Goal: Find specific page/section: Find specific page/section

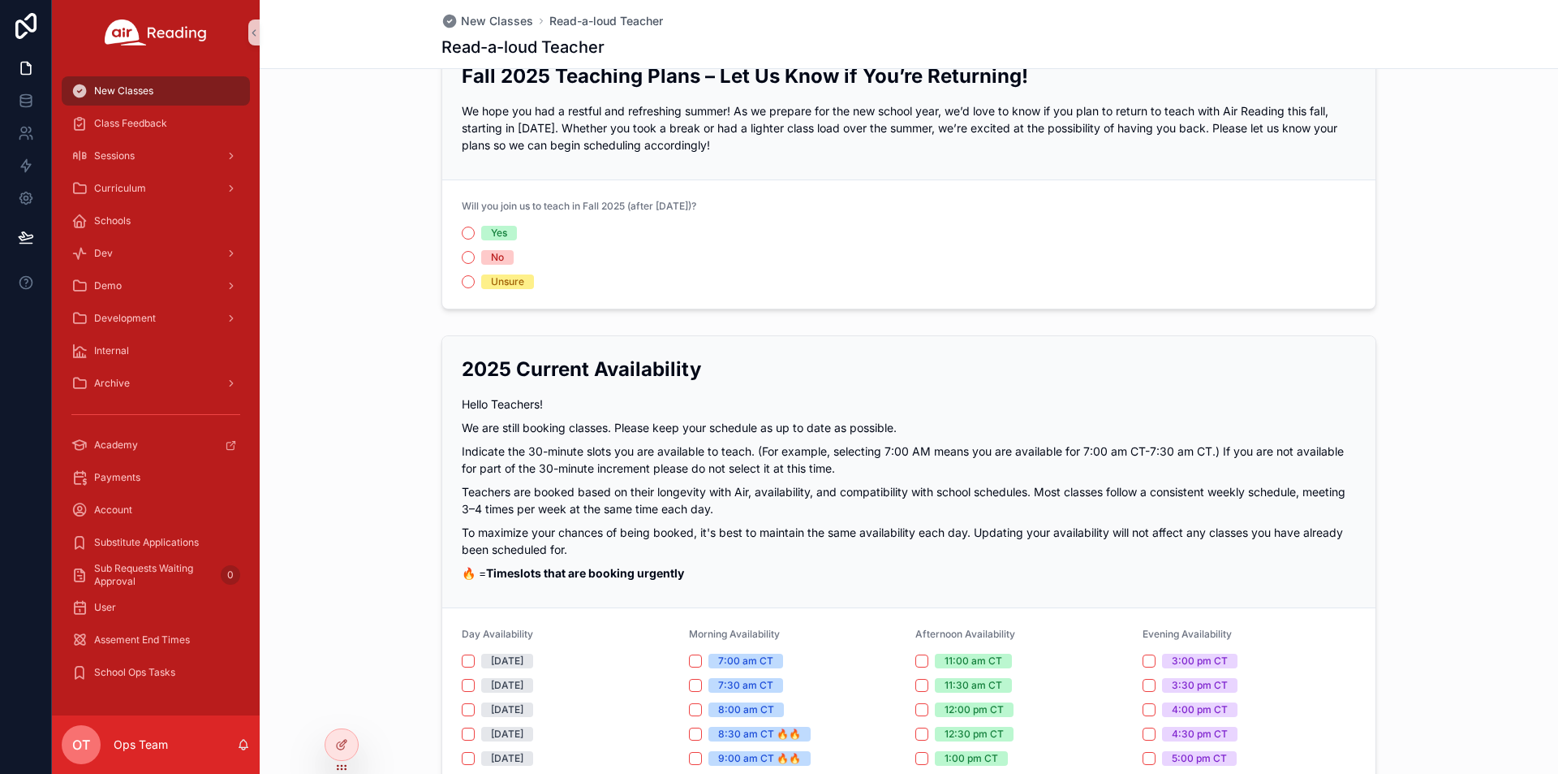
scroll to position [81, 0]
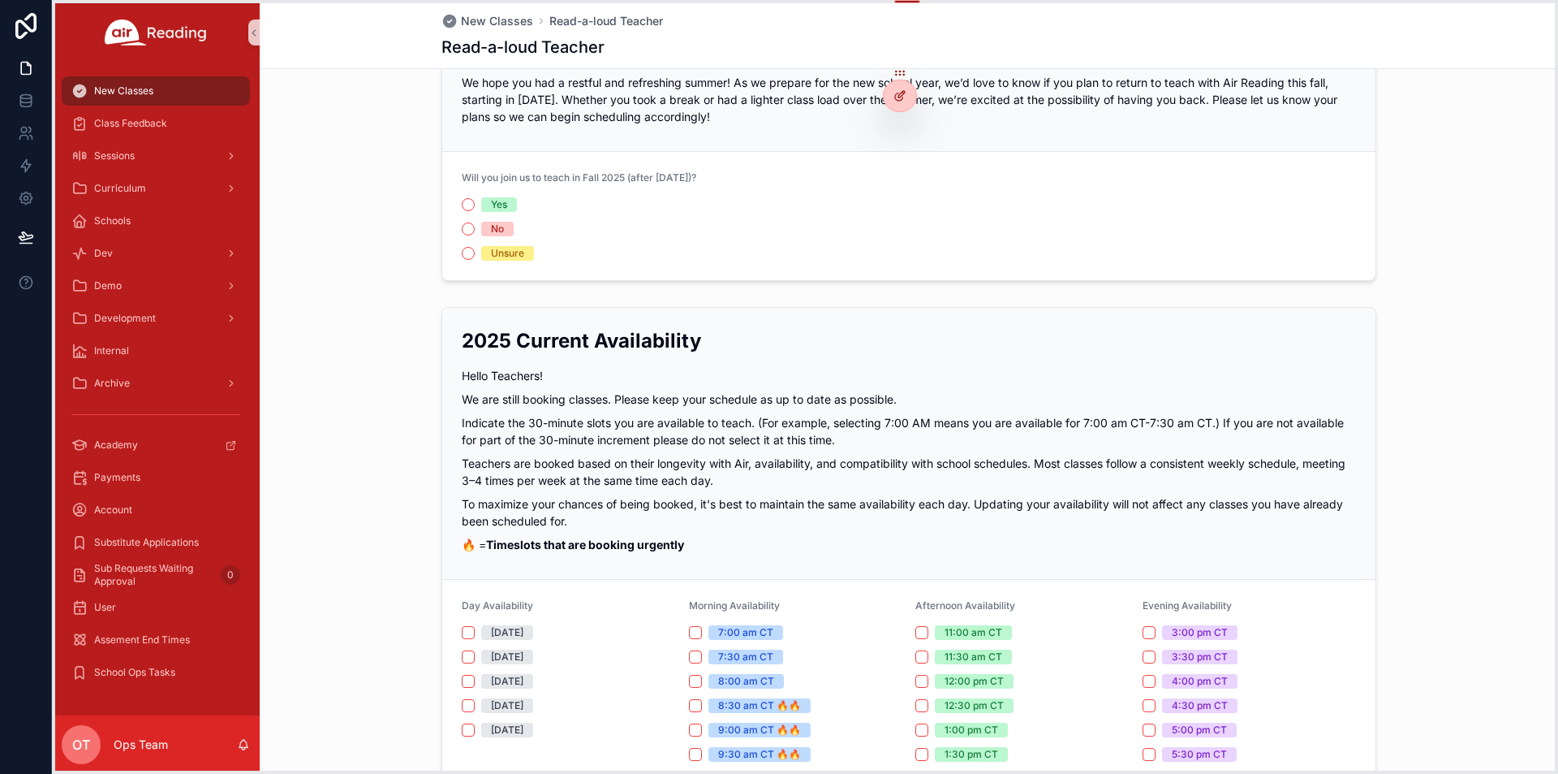
drag, startPoint x: 338, startPoint y: 766, endPoint x: 924, endPoint y: 57, distance: 920.1
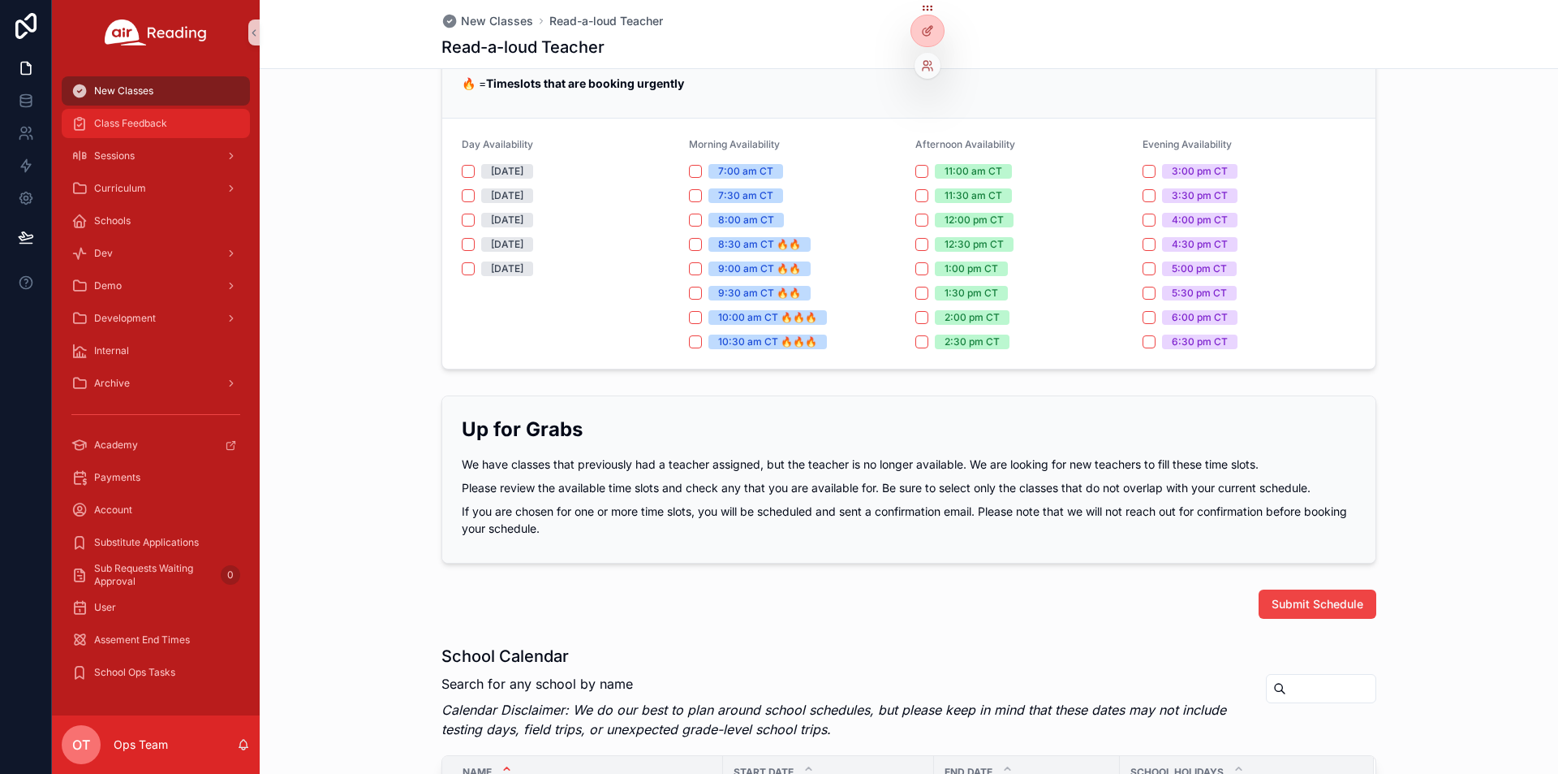
scroll to position [3, 0]
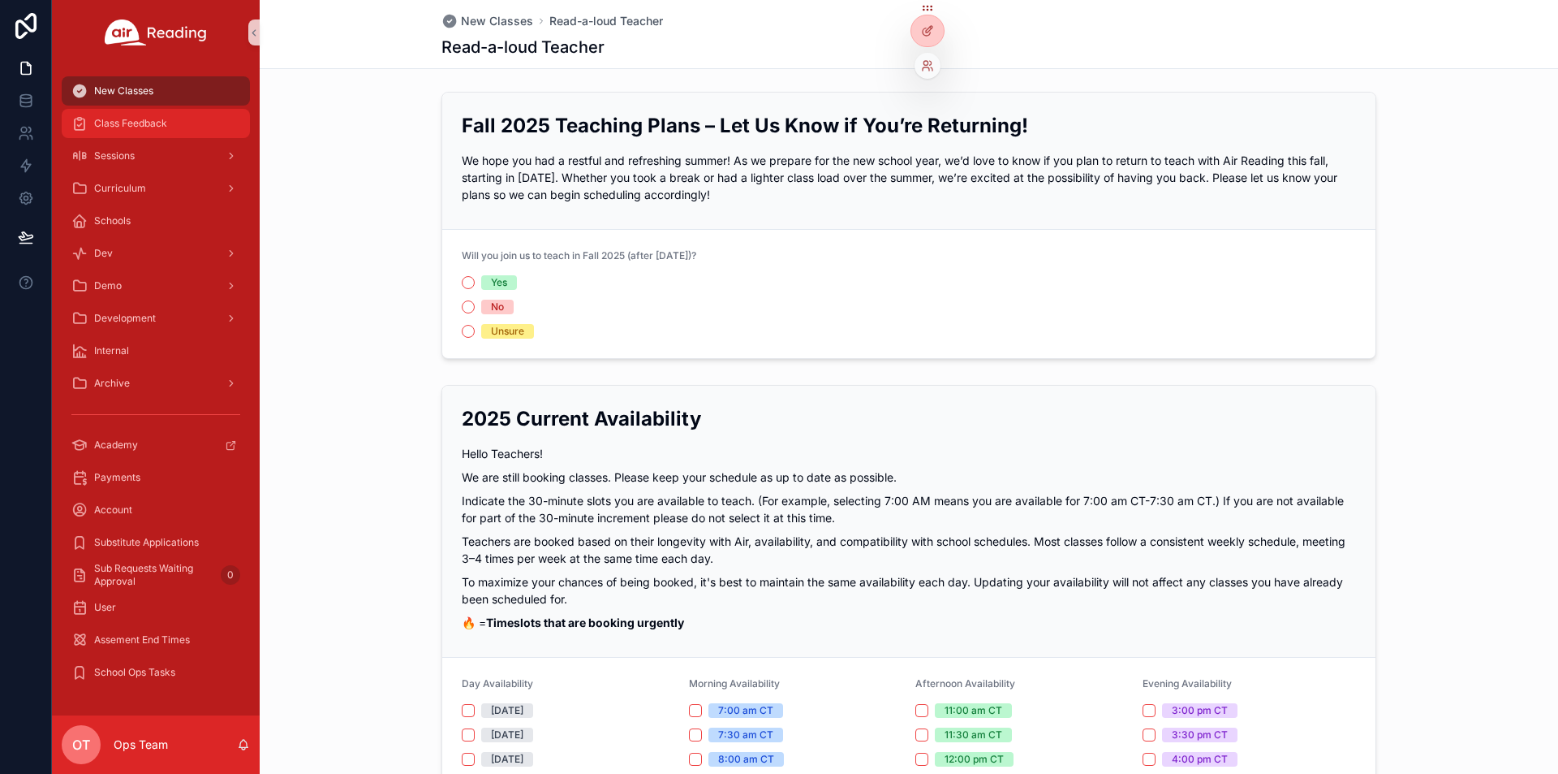
click at [114, 117] on span "Class Feedback" at bounding box center [130, 123] width 73 height 13
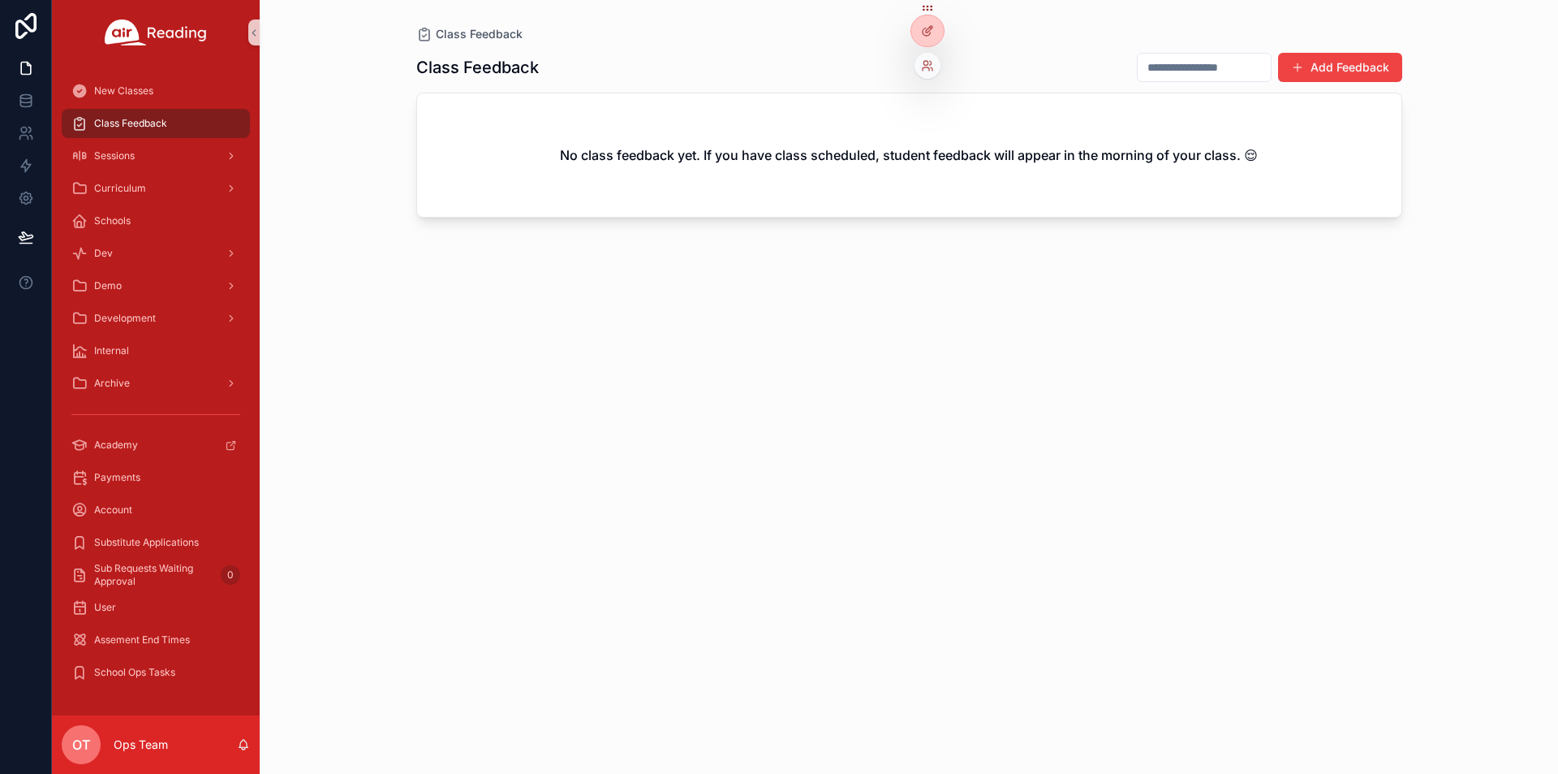
click at [929, 58] on div at bounding box center [928, 66] width 26 height 26
click at [918, 58] on div at bounding box center [928, 66] width 26 height 26
click at [937, 75] on div at bounding box center [928, 62] width 26 height 32
click at [936, 61] on div at bounding box center [928, 66] width 26 height 26
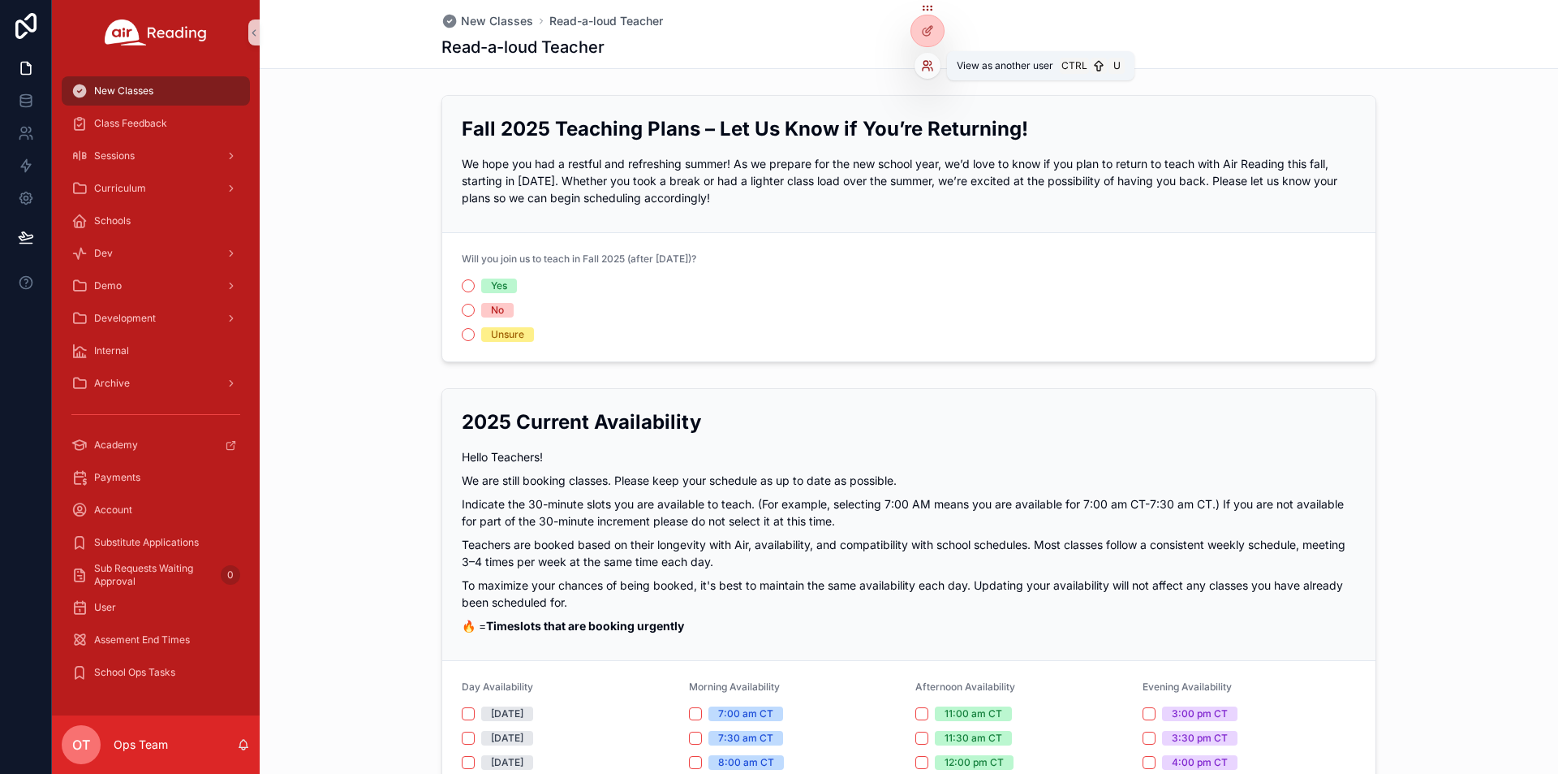
click at [930, 65] on icon at bounding box center [931, 63] width 2 height 4
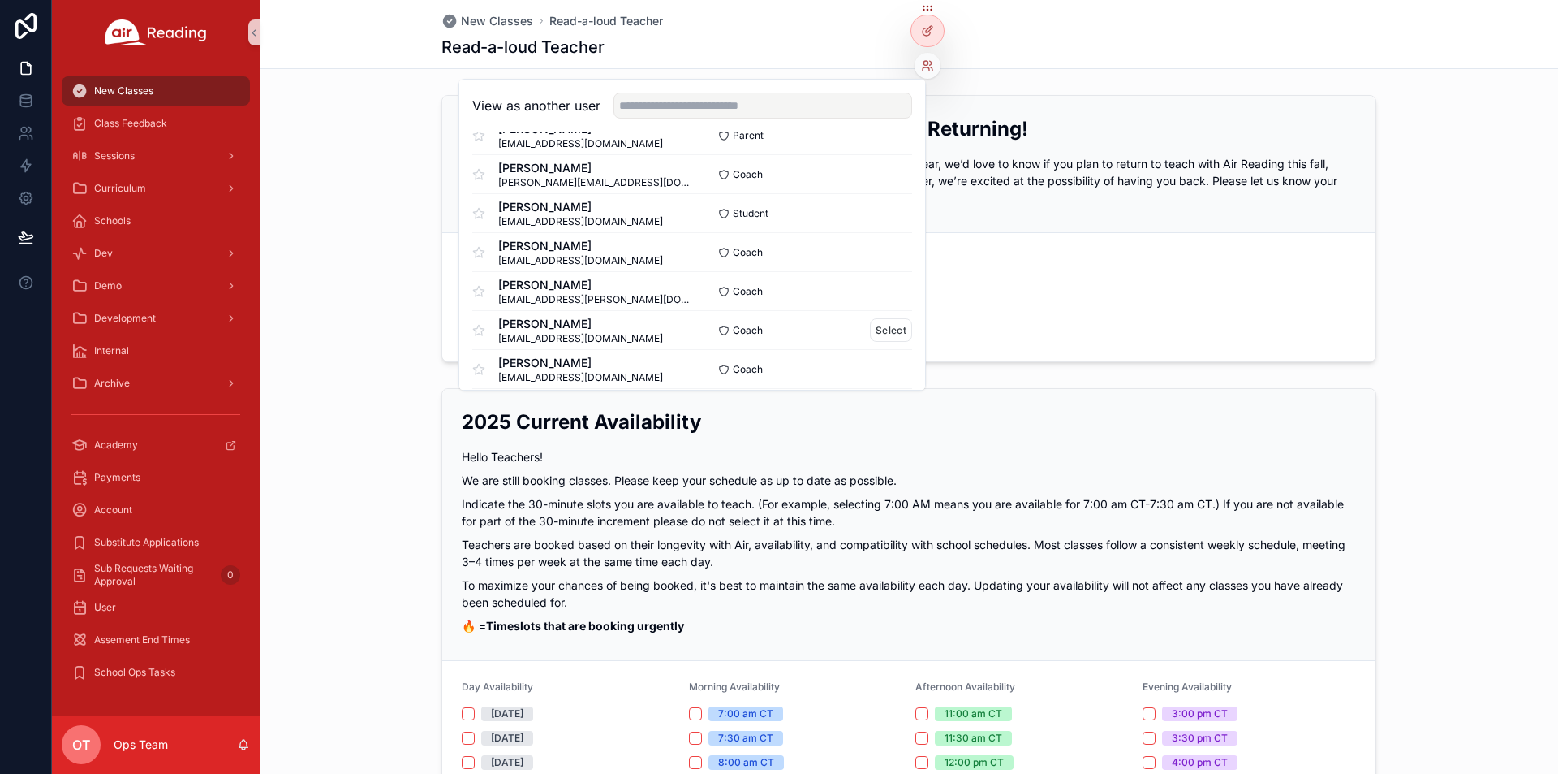
scroll to position [730, 0]
click at [874, 205] on button "Select" at bounding box center [891, 214] width 42 height 24
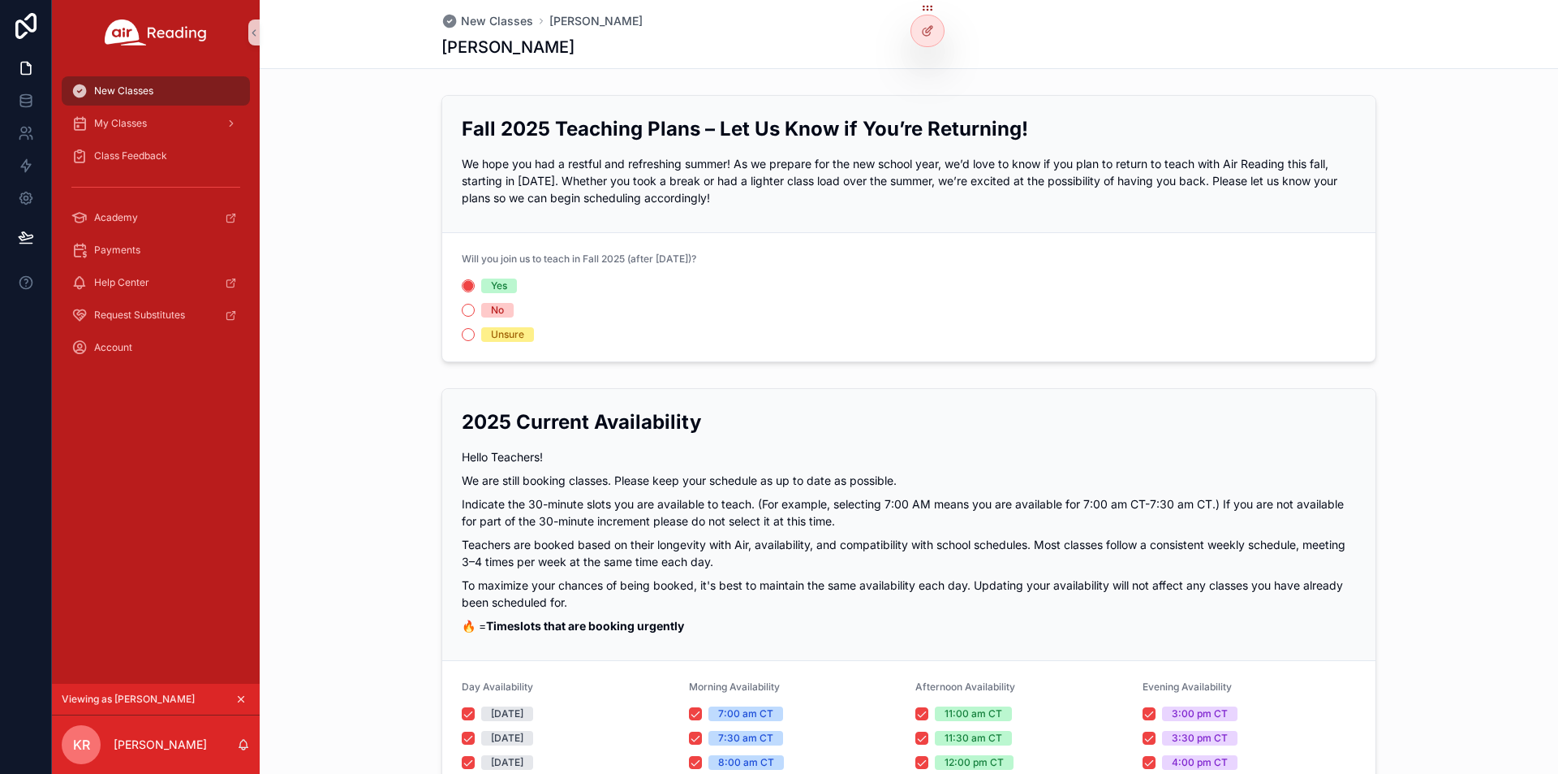
click at [502, 315] on span "No" at bounding box center [497, 310] width 32 height 15
click at [475, 315] on button "No" at bounding box center [468, 310] width 13 height 13
click at [496, 289] on div "Yes" at bounding box center [499, 285] width 16 height 15
click at [475, 289] on button "Yes" at bounding box center [468, 285] width 13 height 13
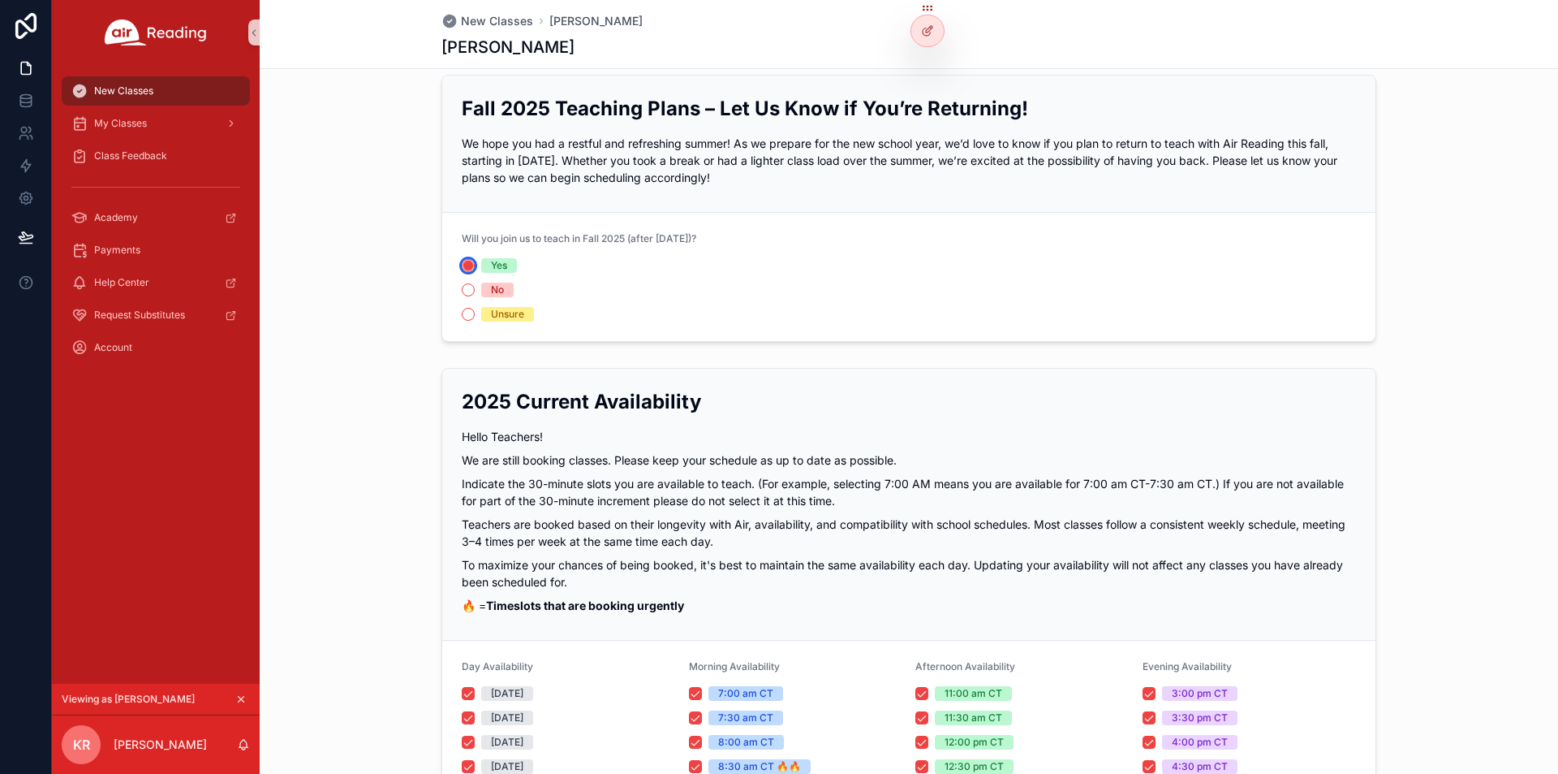
scroll to position [81, 0]
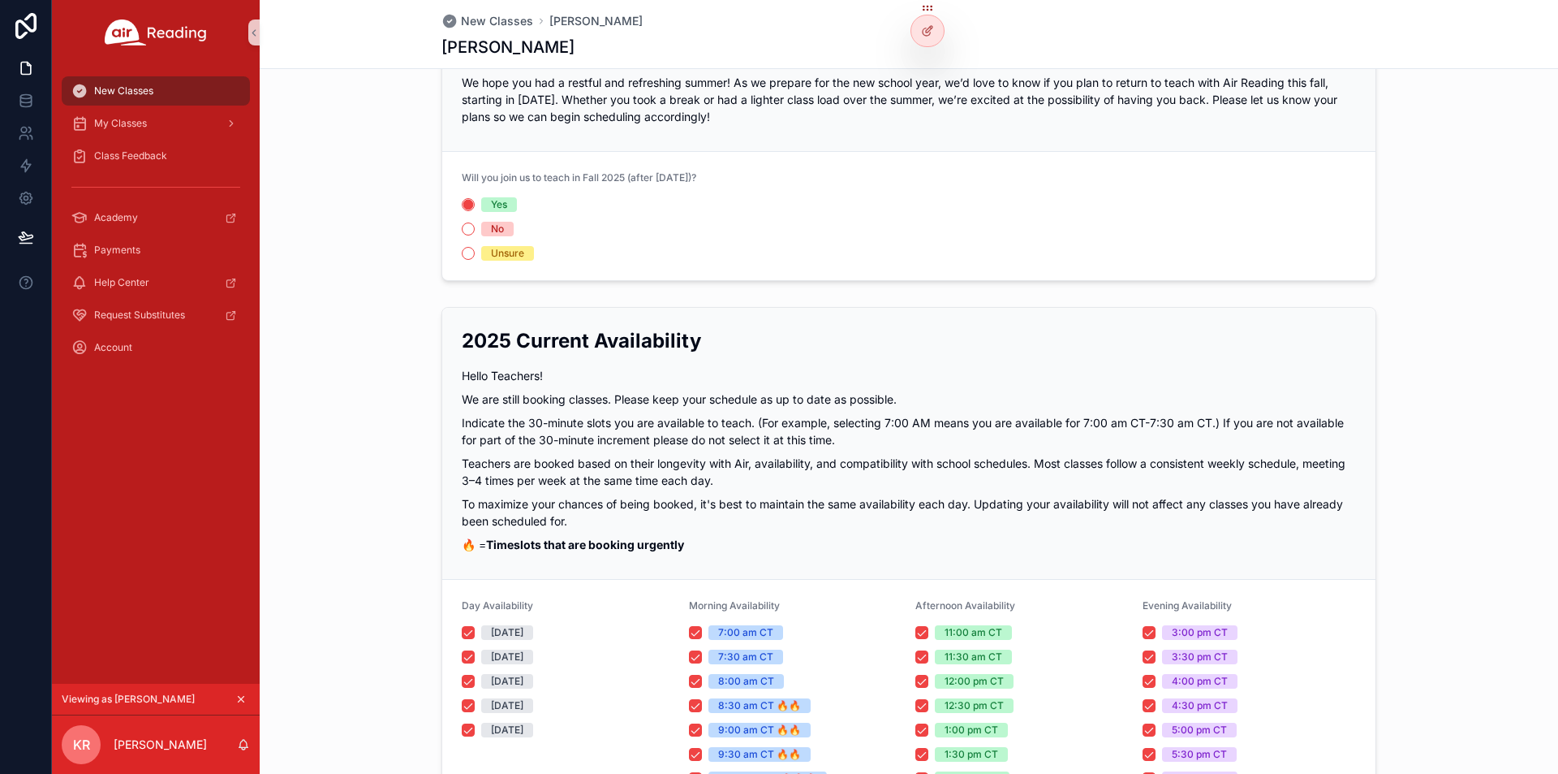
click at [883, 359] on div "2025 Current Availability Hello Teachers! We are still booking classes. Please …" at bounding box center [909, 440] width 894 height 226
click at [838, 293] on div "Fall 2025 Teaching Plans – Let Us Know if You’re Returning! We hope you had a r…" at bounding box center [909, 664] width 1299 height 1315
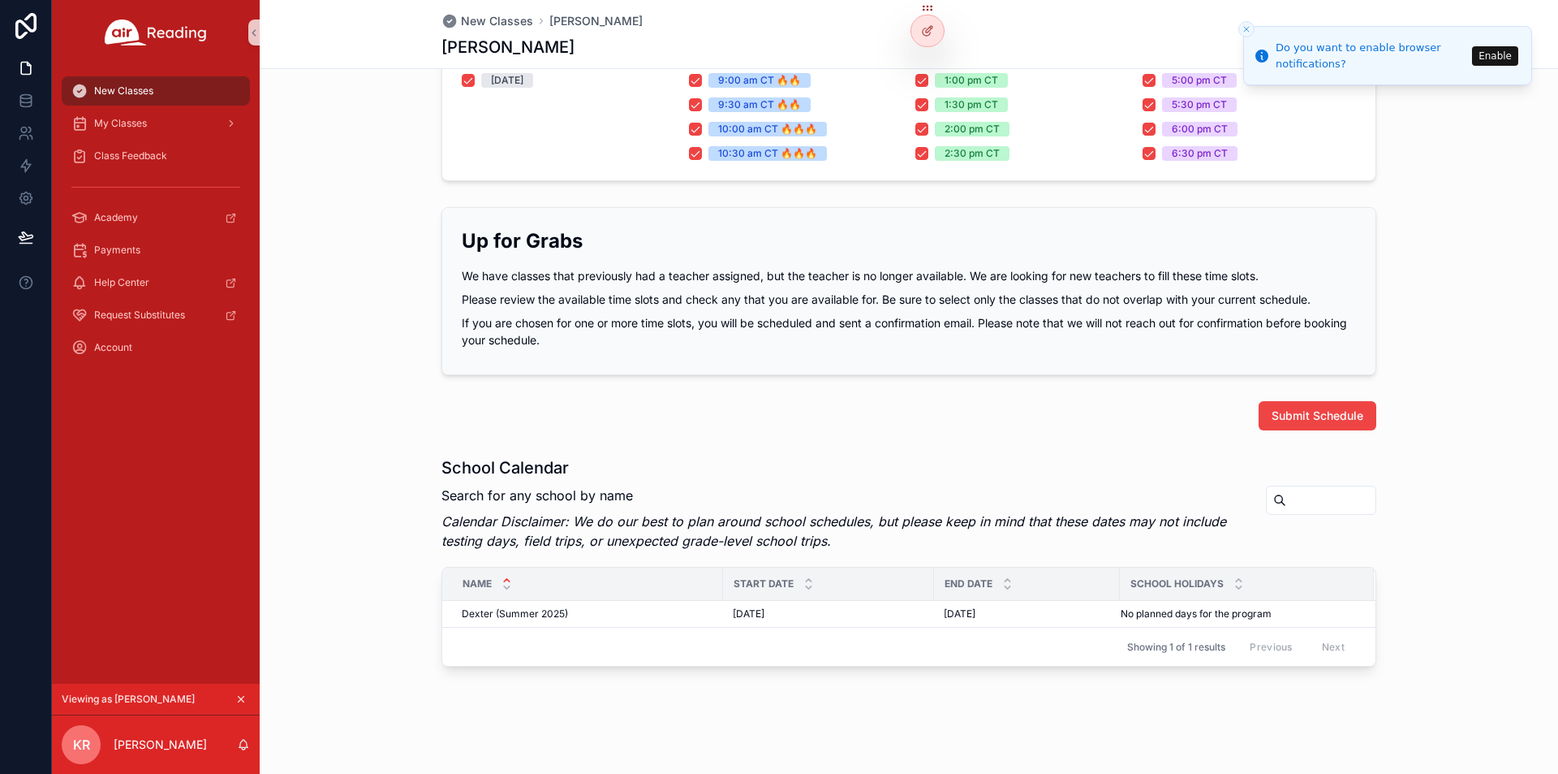
scroll to position [734, 0]
click at [1248, 27] on icon "Close toast" at bounding box center [1247, 29] width 10 height 10
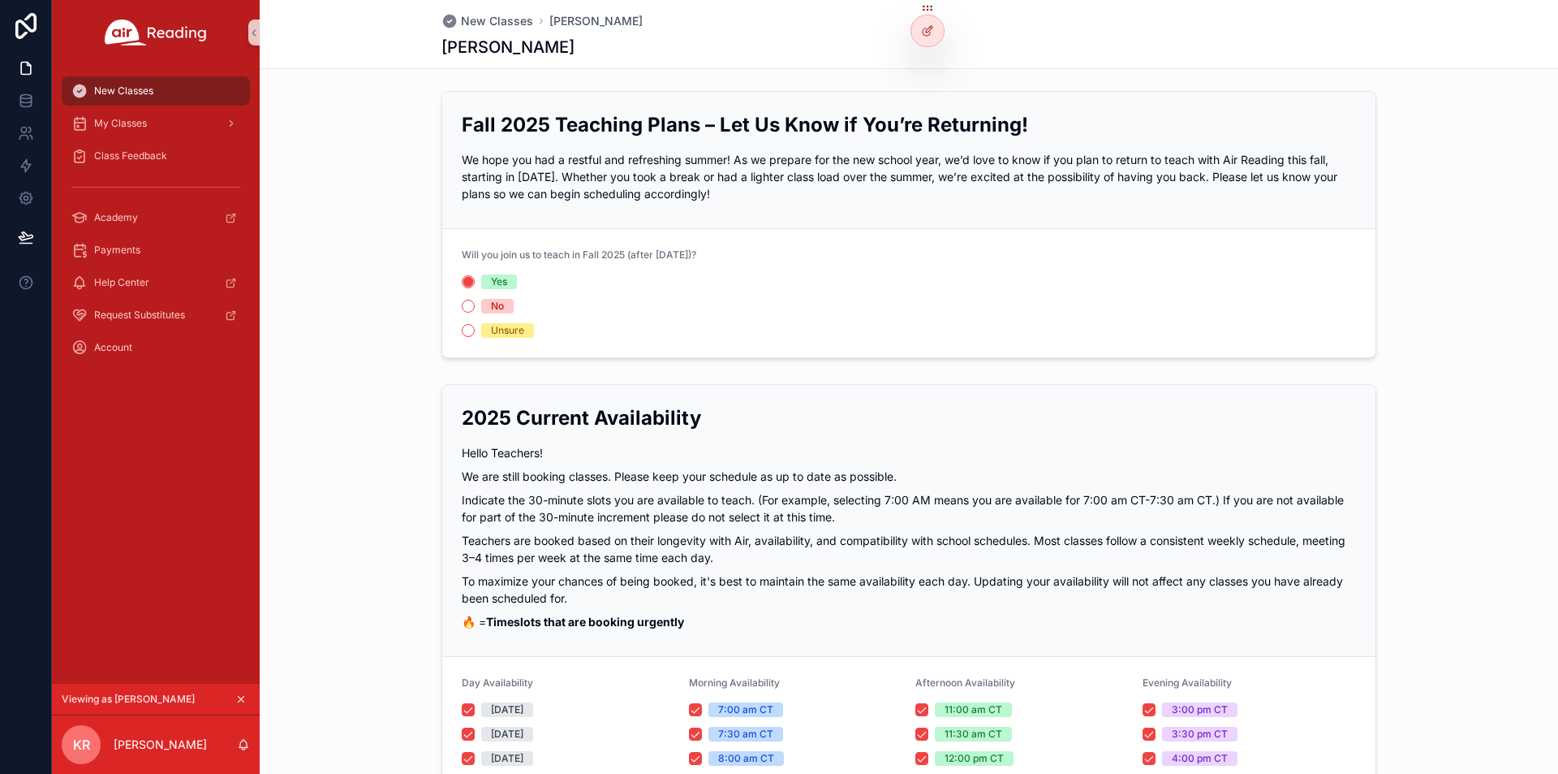
scroll to position [0, 0]
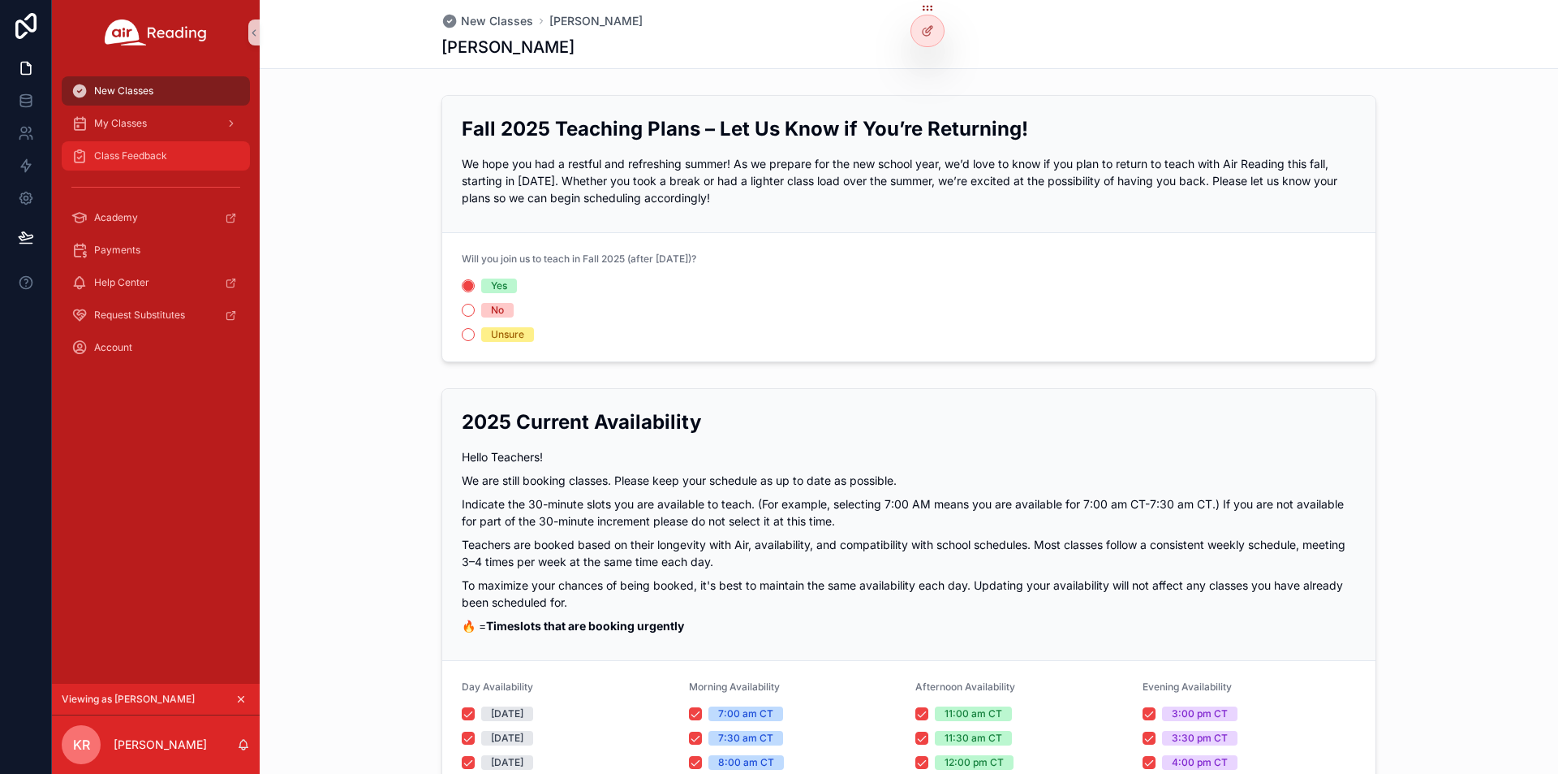
click at [152, 152] on span "Class Feedback" at bounding box center [130, 155] width 73 height 13
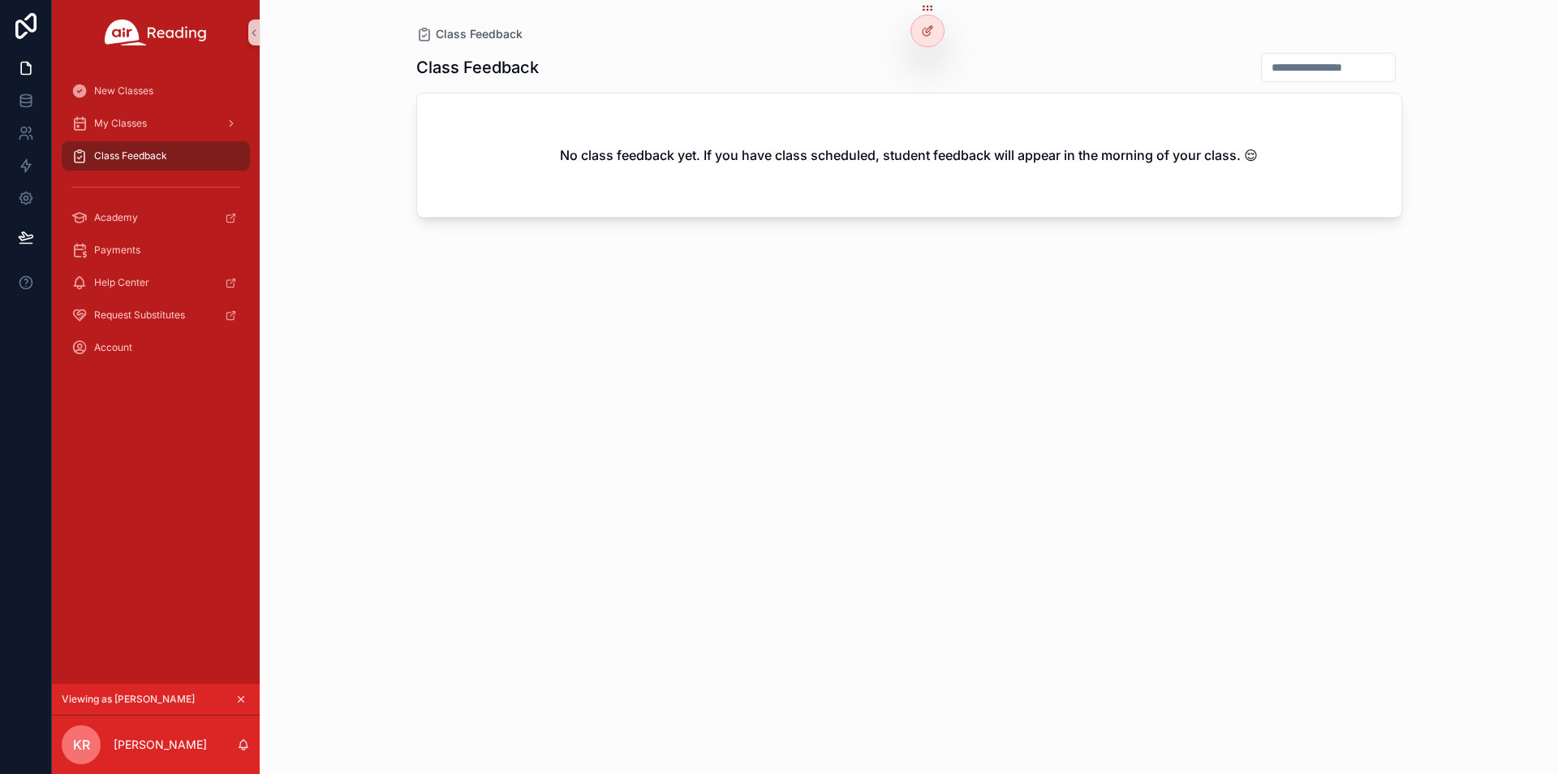
click at [1304, 63] on input "scrollable content" at bounding box center [1328, 67] width 133 height 23
click at [924, 64] on icon at bounding box center [926, 63] width 4 height 4
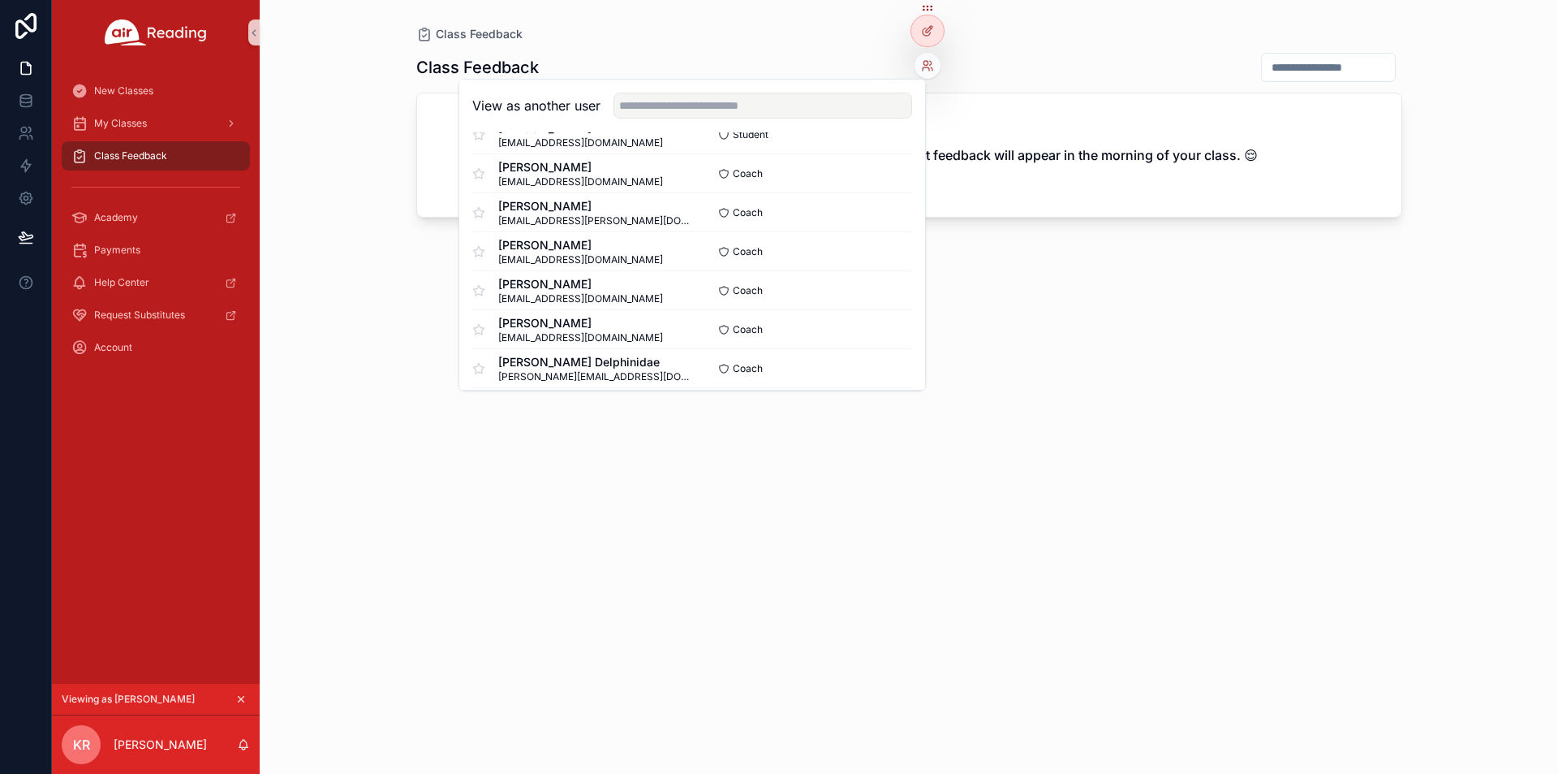
scroll to position [984, 0]
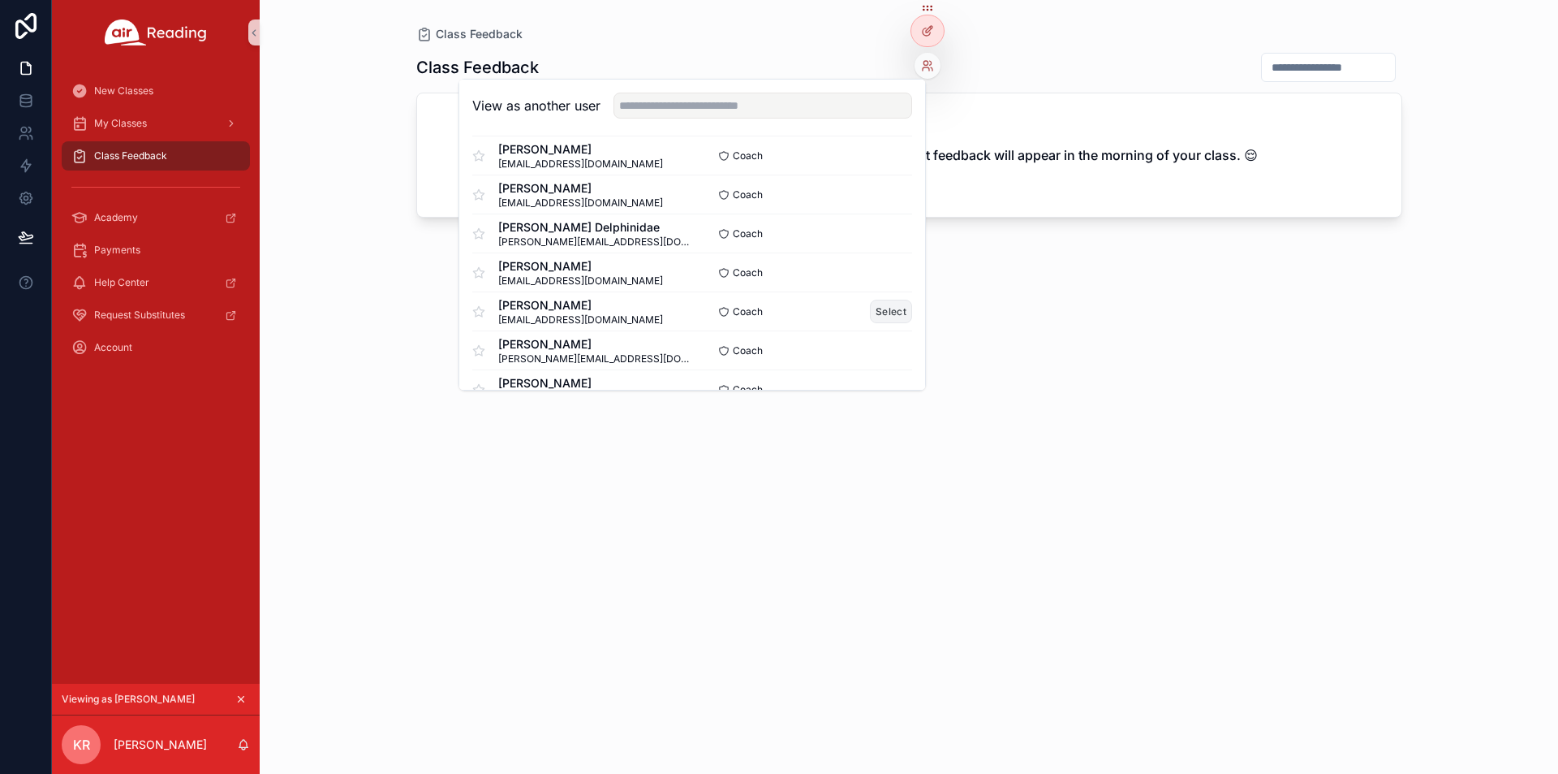
click at [885, 312] on button "Select" at bounding box center [891, 312] width 42 height 24
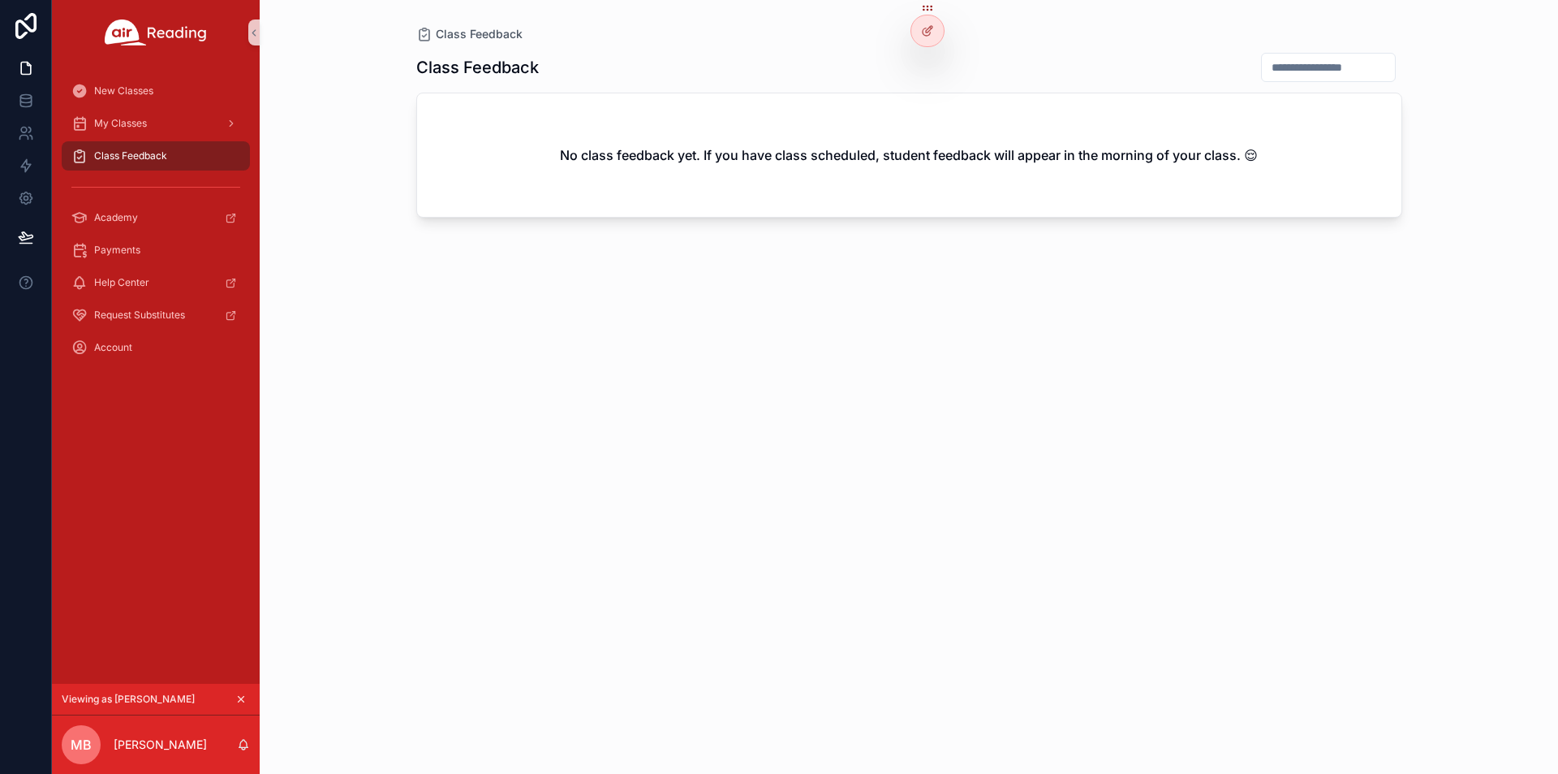
click at [120, 157] on span "Class Feedback" at bounding box center [130, 155] width 73 height 13
click at [190, 125] on div "My Classes" at bounding box center [155, 123] width 169 height 26
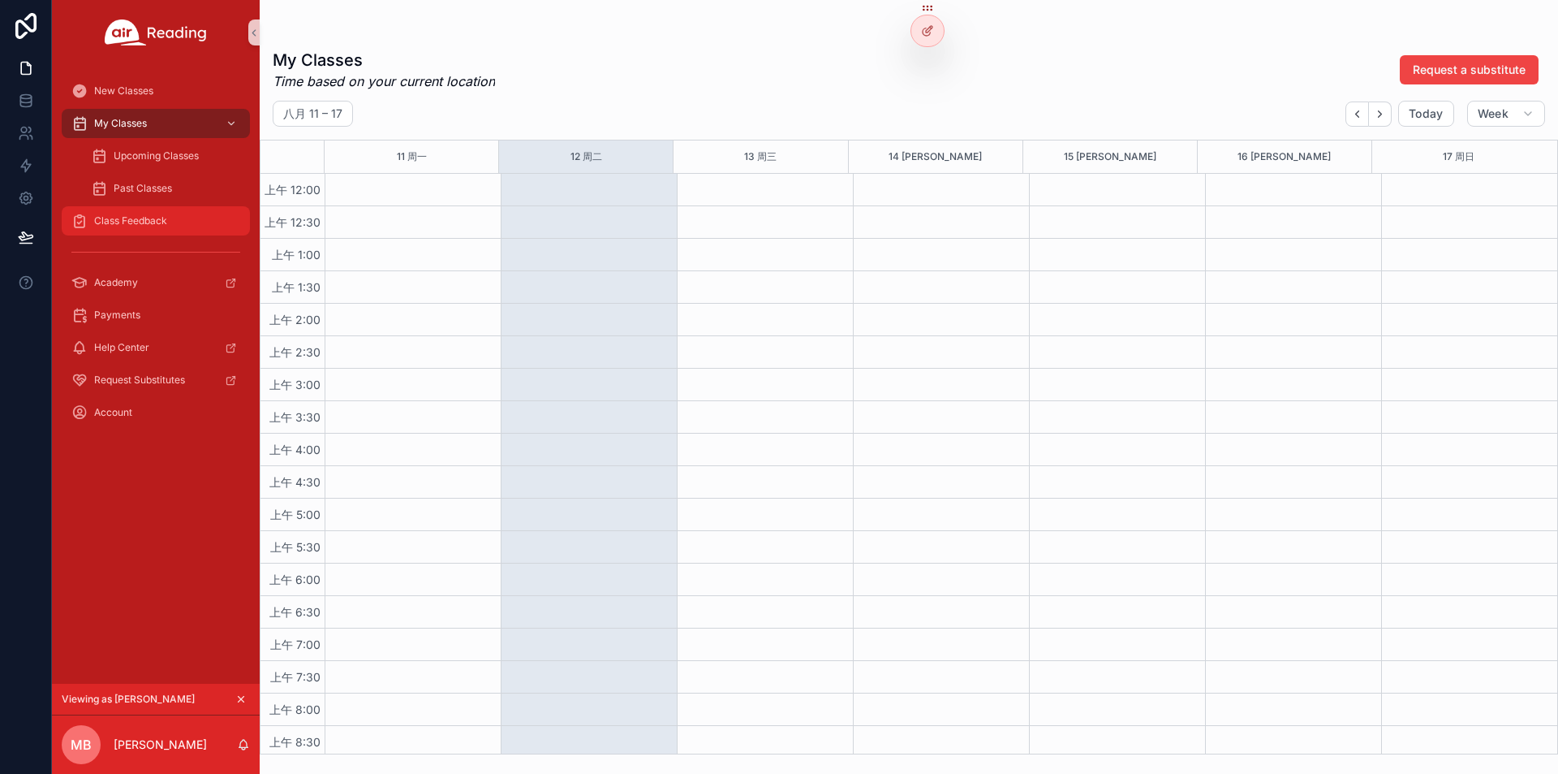
click at [159, 218] on span "Class Feedback" at bounding box center [130, 220] width 73 height 13
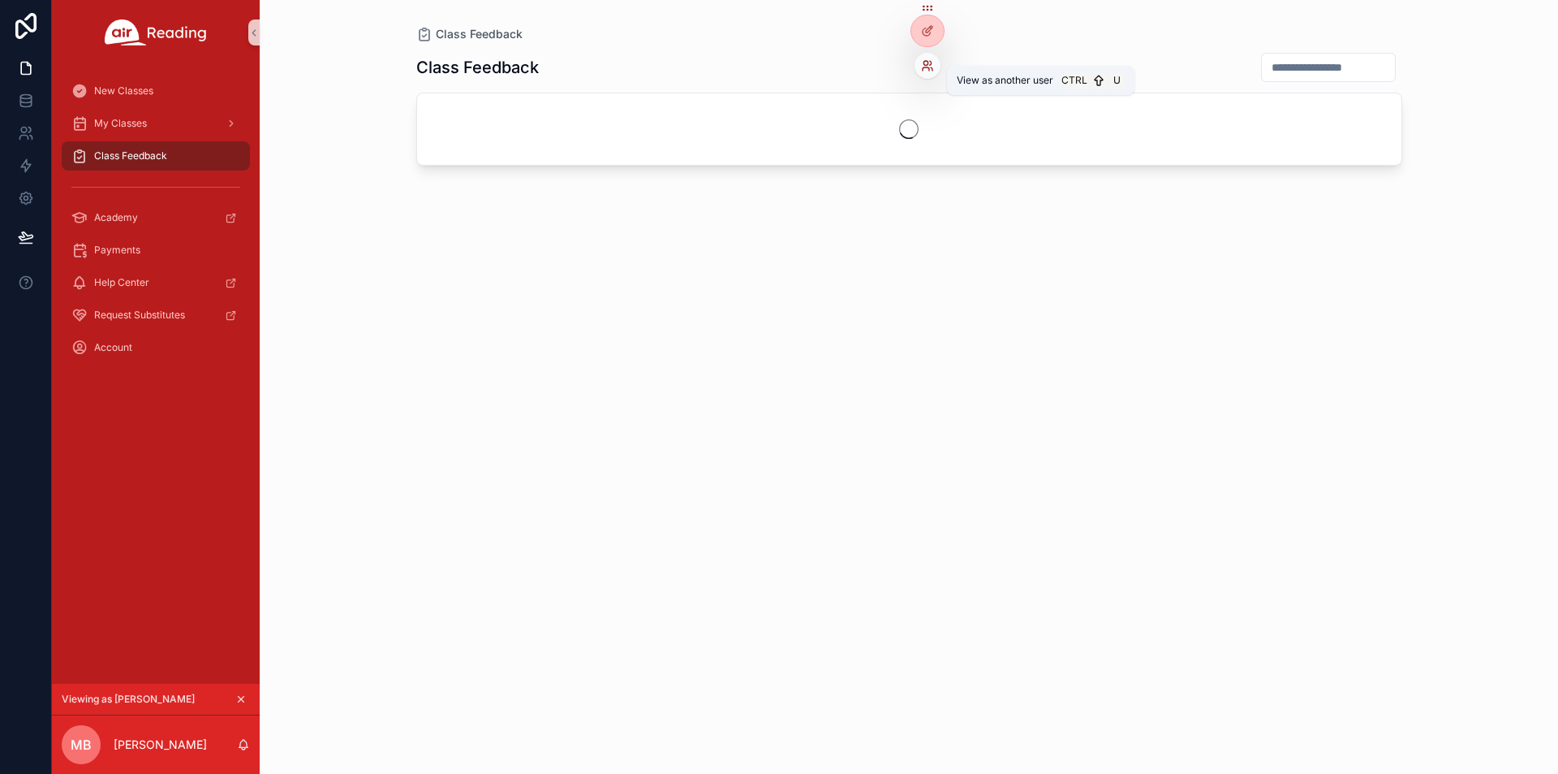
click at [929, 62] on icon at bounding box center [927, 65] width 13 height 13
click at [1113, 355] on div "Class Feedback" at bounding box center [909, 398] width 986 height 712
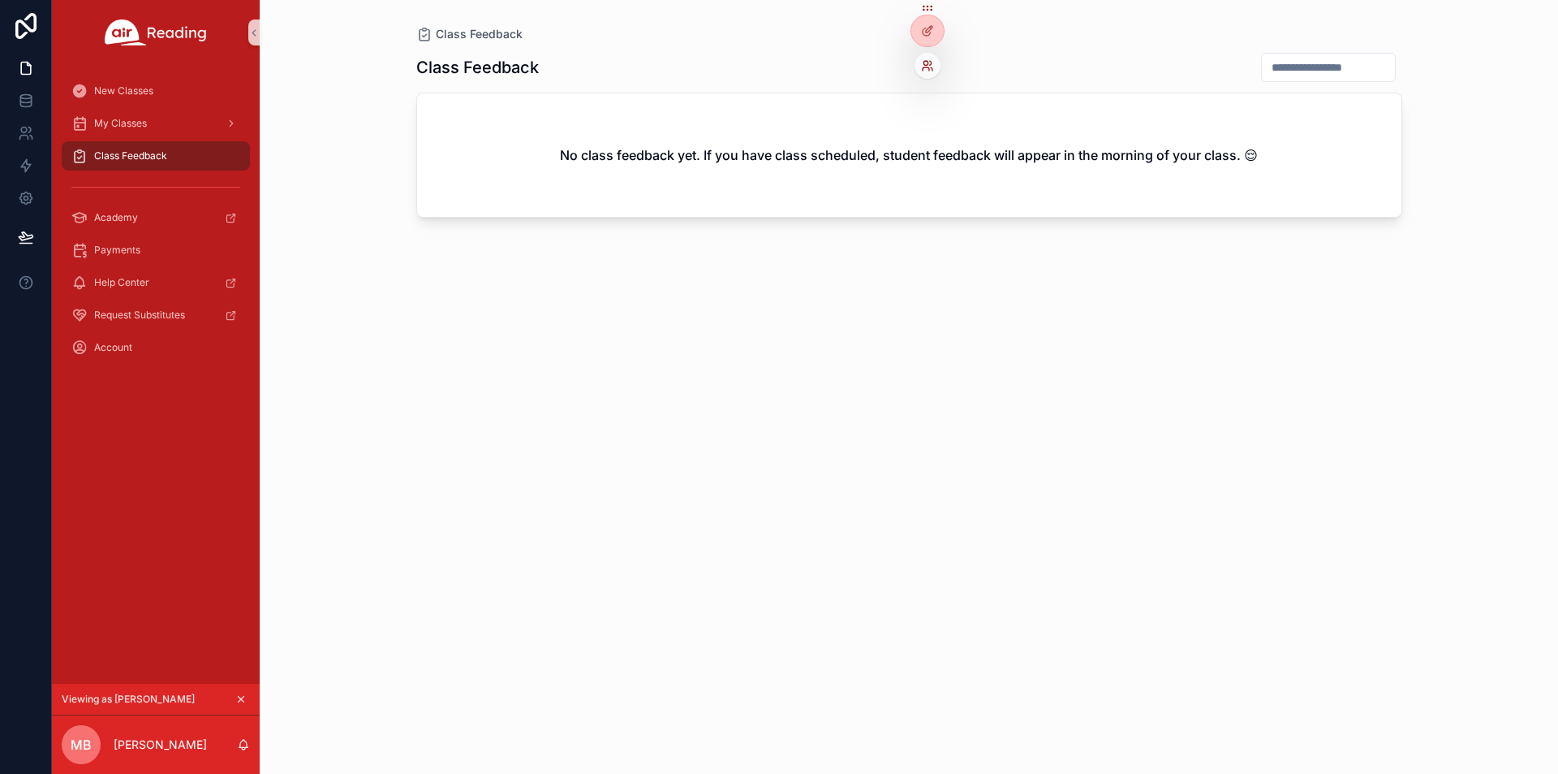
click at [931, 70] on icon at bounding box center [927, 65] width 13 height 13
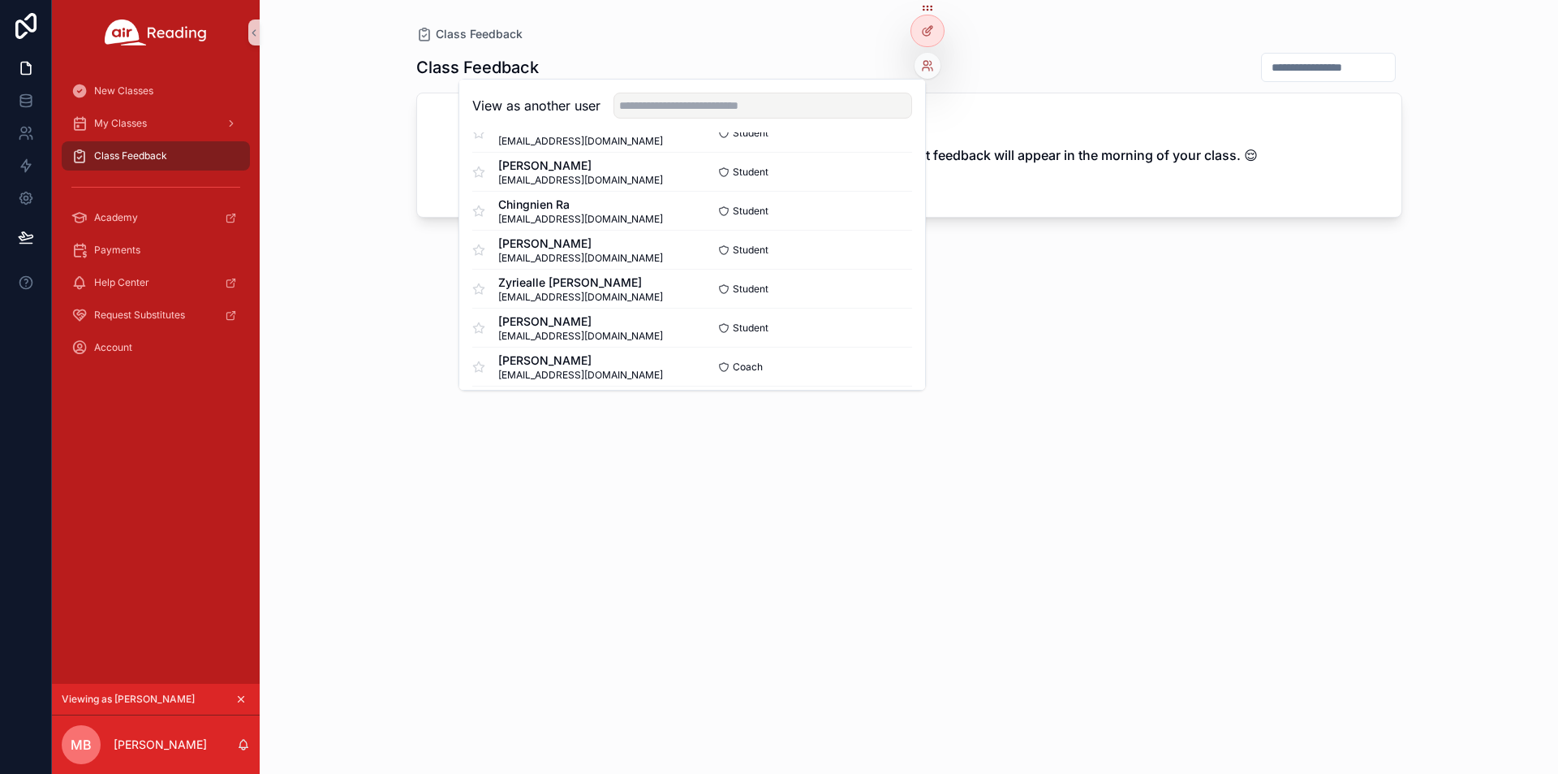
scroll to position [4490, 0]
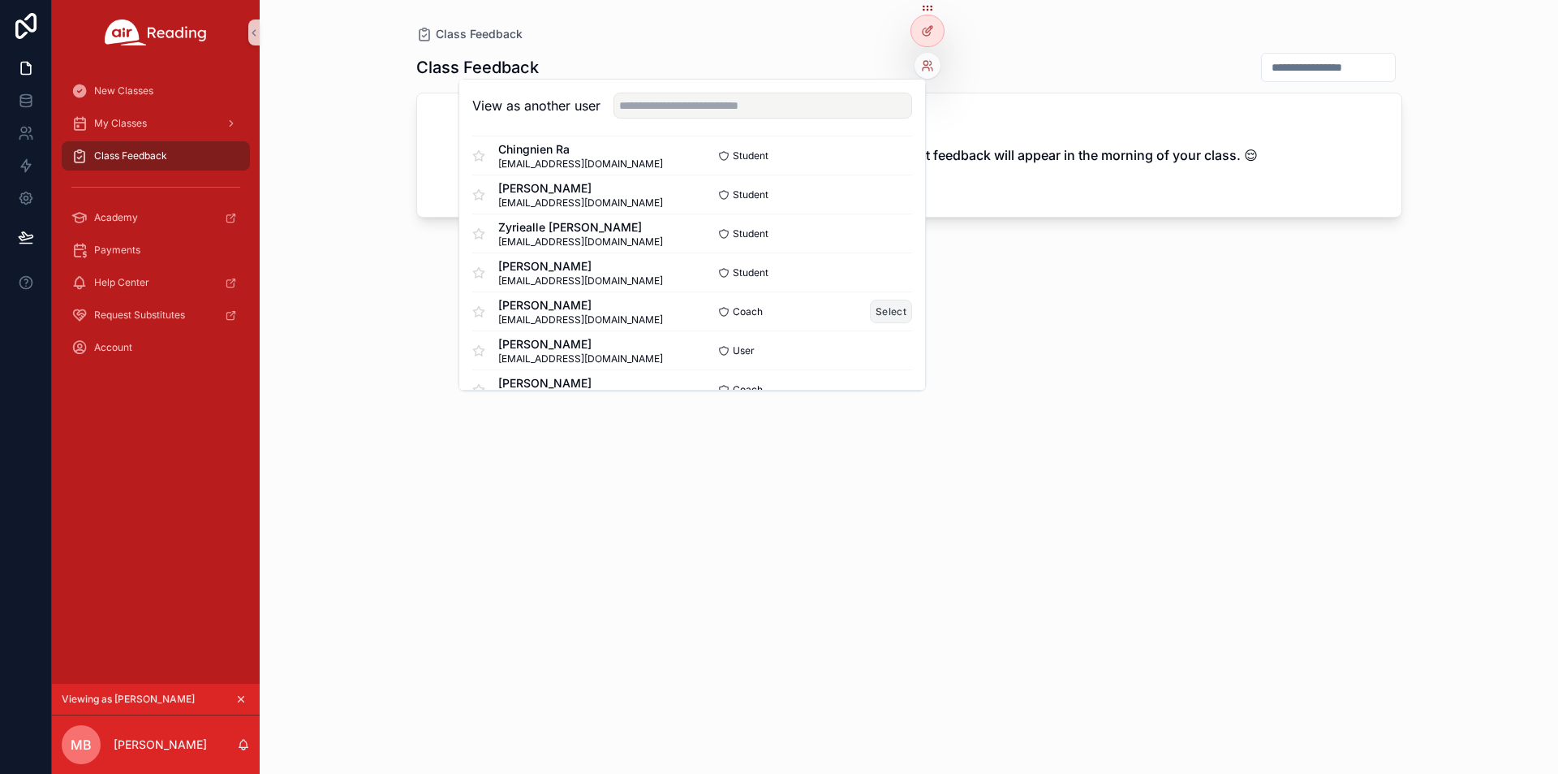
click at [894, 311] on button "Select" at bounding box center [891, 312] width 42 height 24
